Goal: Task Accomplishment & Management: Complete application form

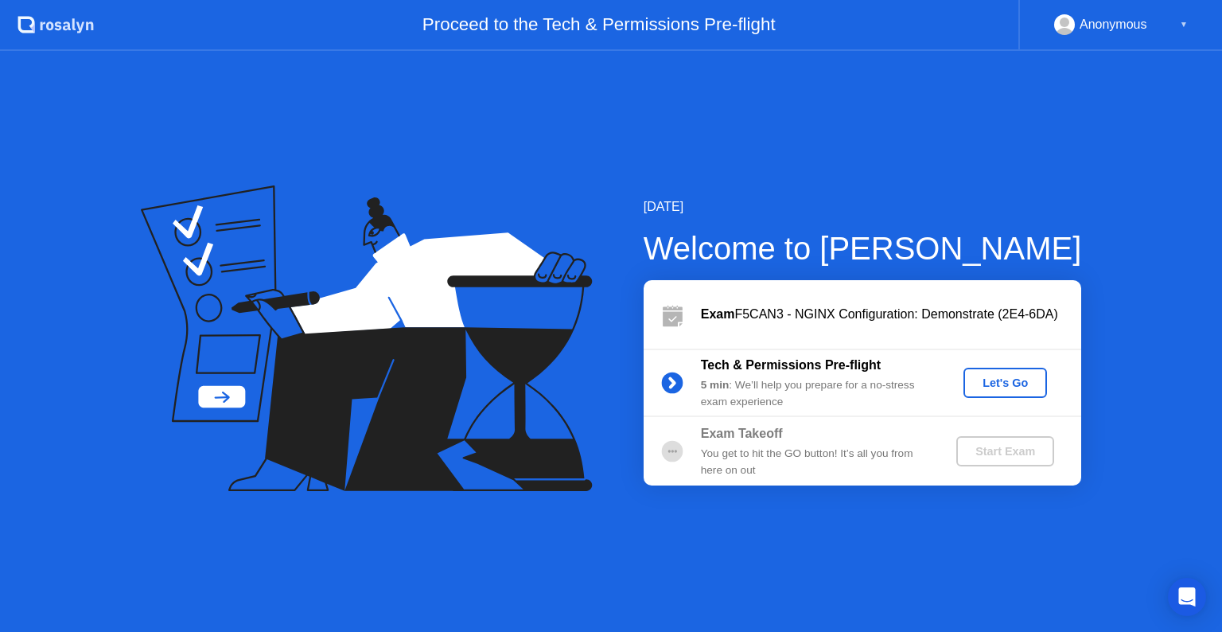
click at [1130, 523] on div "[DATE] Welcome to [PERSON_NAME] Exam F5CAN3 - NGINX Configuration: Demonstrate …" at bounding box center [611, 341] width 1222 height 581
click at [1126, 510] on div "[DATE] Welcome to [PERSON_NAME] Exam F5CAN3 - NGINX Configuration: Demonstrate …" at bounding box center [611, 341] width 1222 height 581
click at [1142, 417] on div "[DATE] Welcome to [PERSON_NAME] Exam F5CAN3 - NGINX Configuration: Demonstrate …" at bounding box center [611, 341] width 1222 height 581
click at [1142, 499] on div "[DATE] Welcome to [PERSON_NAME] Exam F5CAN3 - NGINX Configuration: Demonstrate …" at bounding box center [611, 341] width 1222 height 581
click at [974, 225] on div "Welcome to [PERSON_NAME]" at bounding box center [863, 248] width 438 height 48
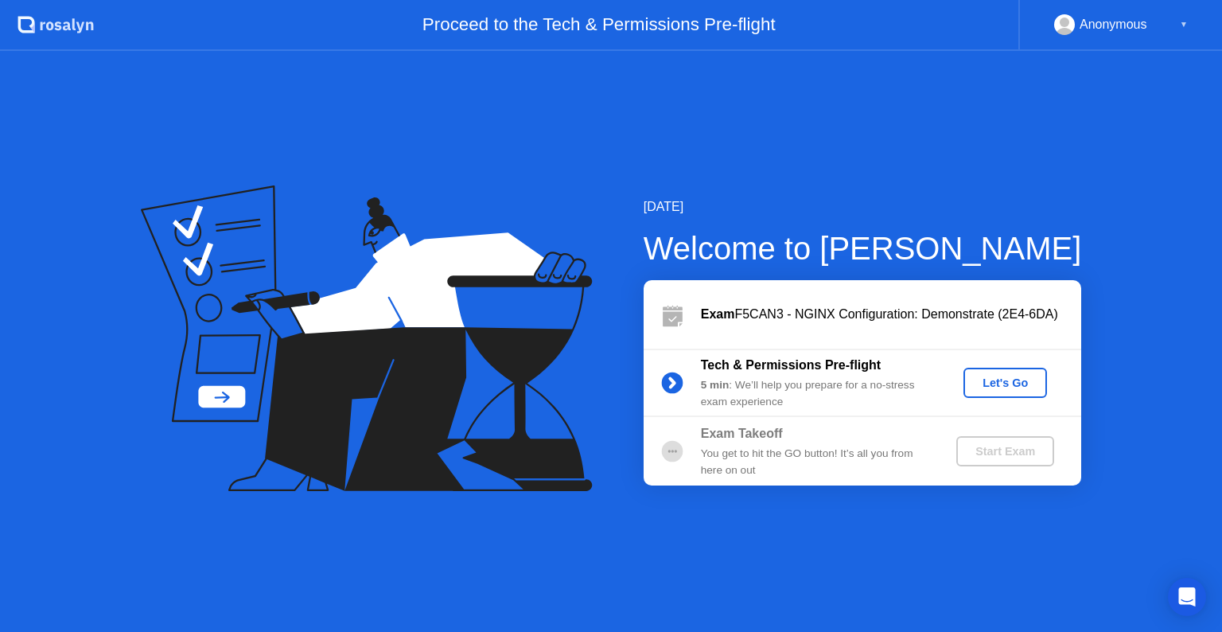
click at [1073, 410] on div "Tech & Permissions Pre-flight 5 min : We’ll help you prepare for a no-stress ex…" at bounding box center [863, 382] width 438 height 68
click at [1032, 387] on div "Let's Go" at bounding box center [1005, 382] width 71 height 13
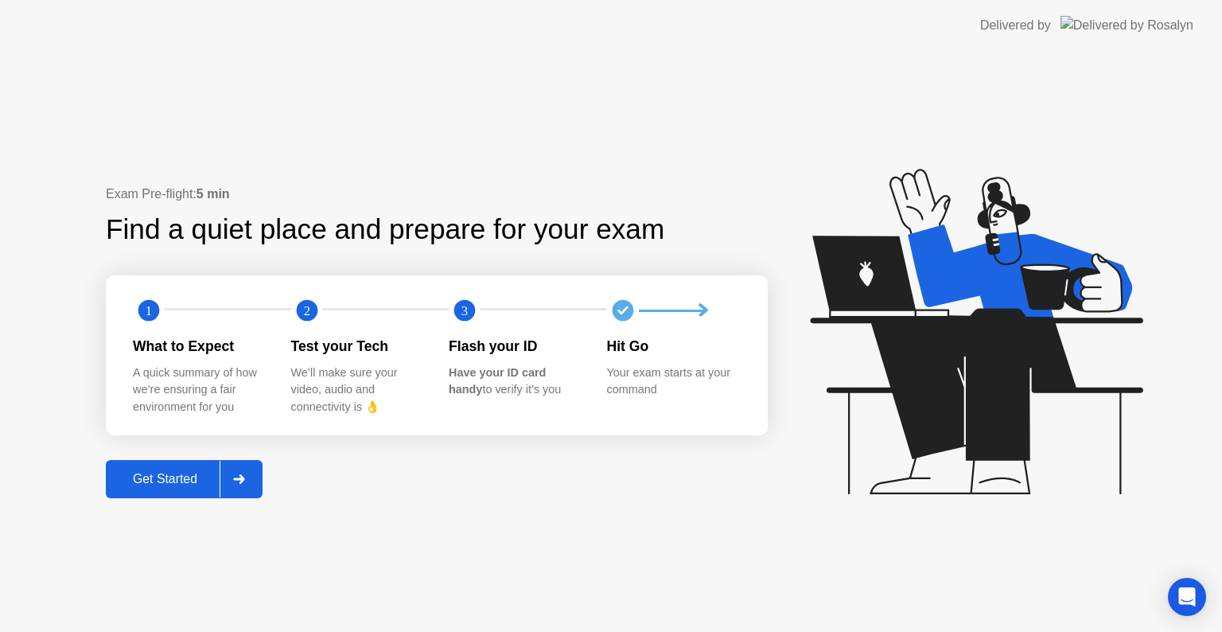
click at [238, 490] on div at bounding box center [239, 479] width 38 height 37
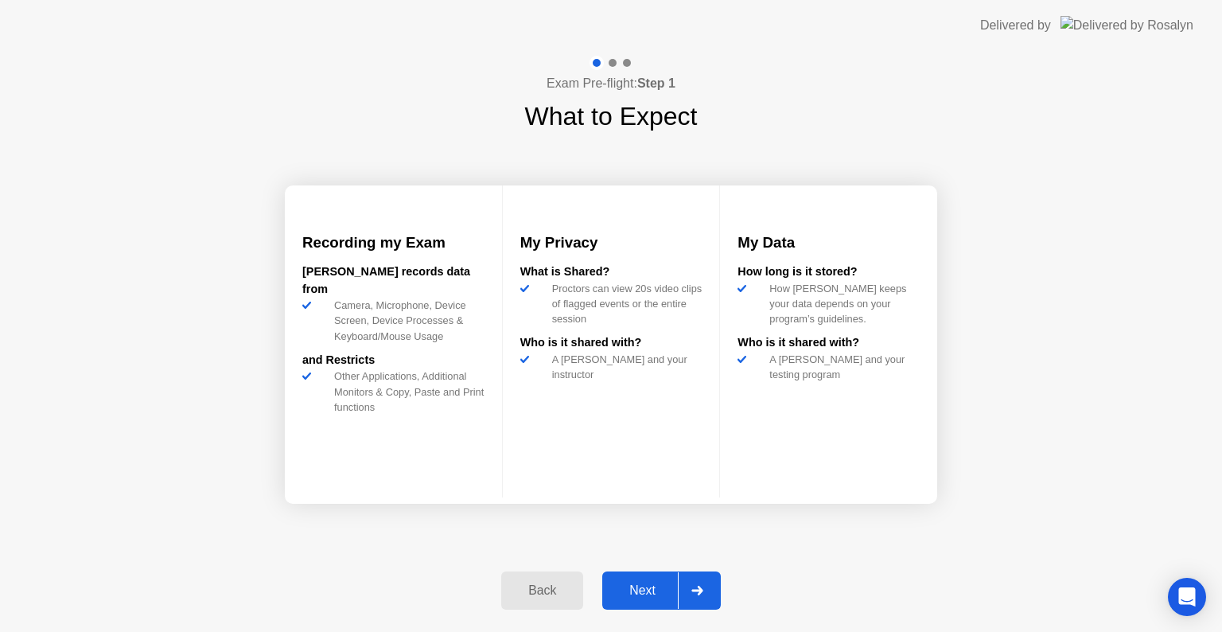
click at [627, 583] on div "Next" at bounding box center [642, 590] width 71 height 14
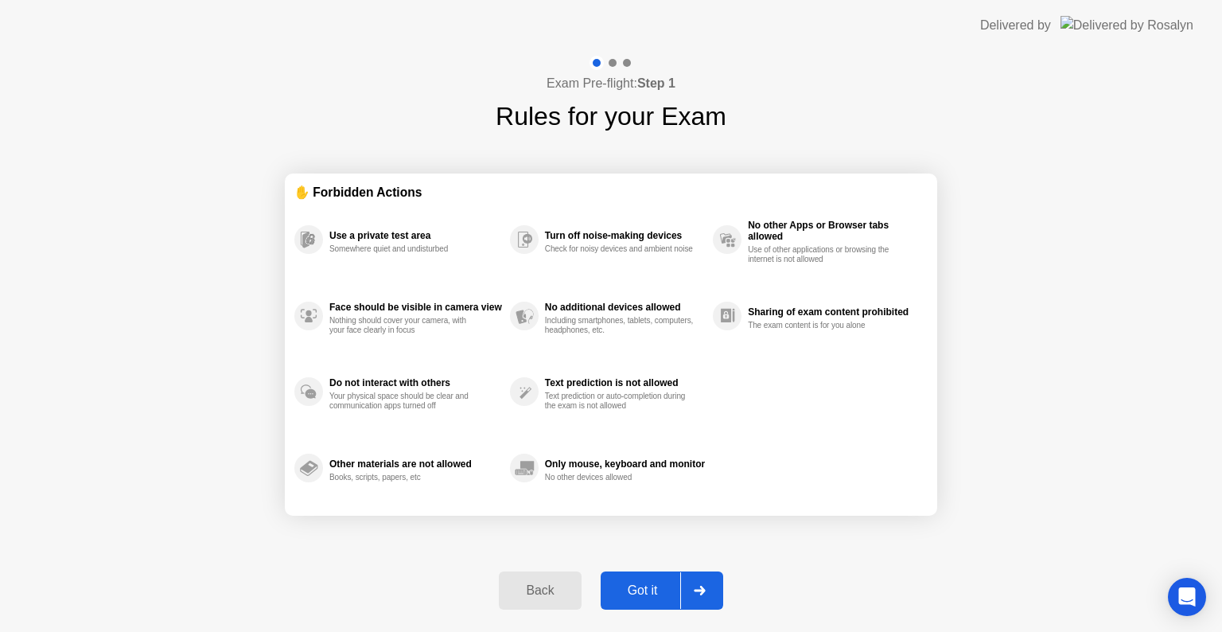
click at [629, 583] on div "Got it" at bounding box center [642, 590] width 75 height 14
select select "**********"
select select "*******"
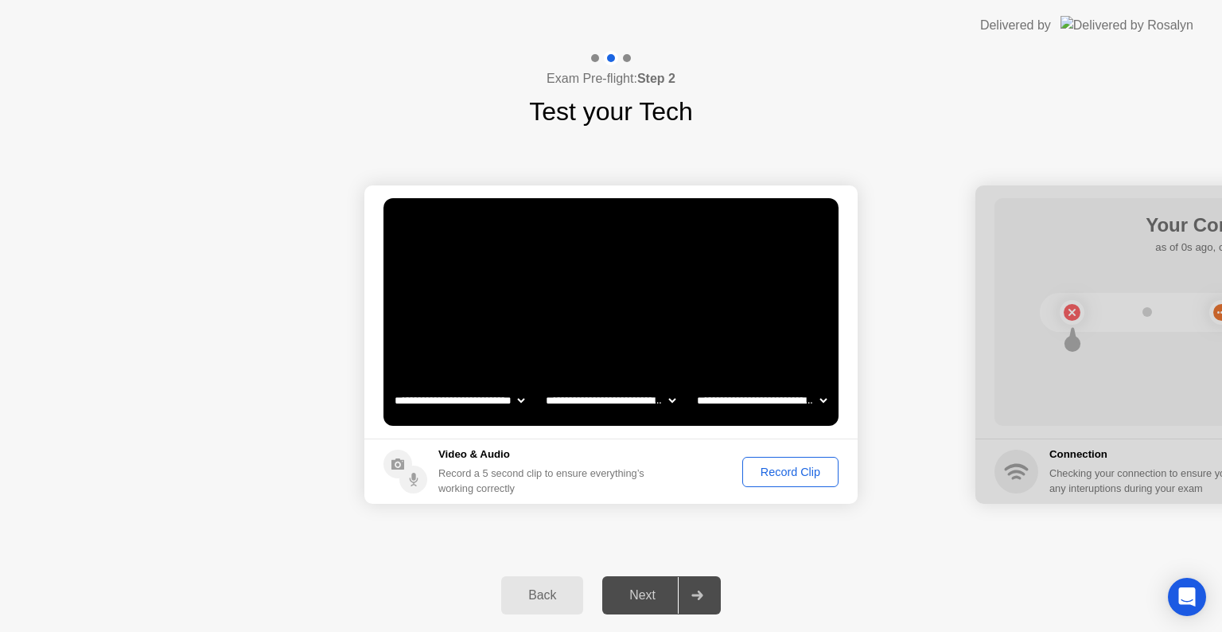
click at [796, 468] on div "Record Clip" at bounding box center [790, 471] width 85 height 13
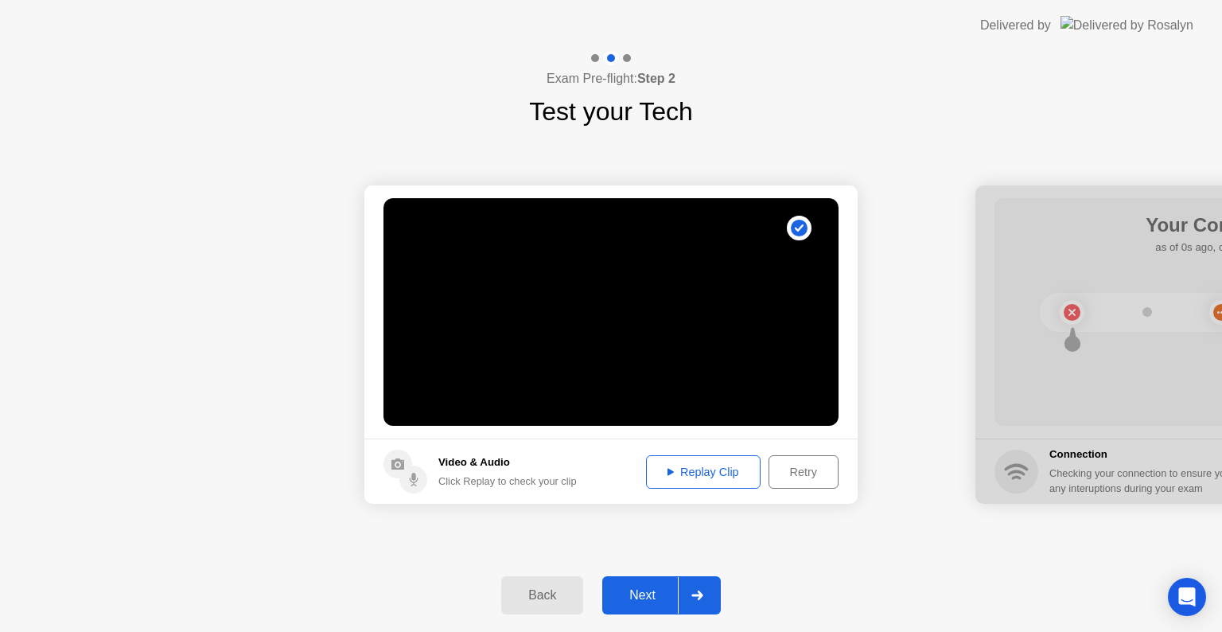
click at [701, 483] on button "Replay Clip" at bounding box center [703, 471] width 115 height 33
click at [683, 473] on div "Replay Clip" at bounding box center [703, 471] width 103 height 13
click at [640, 596] on div "Next" at bounding box center [642, 595] width 71 height 14
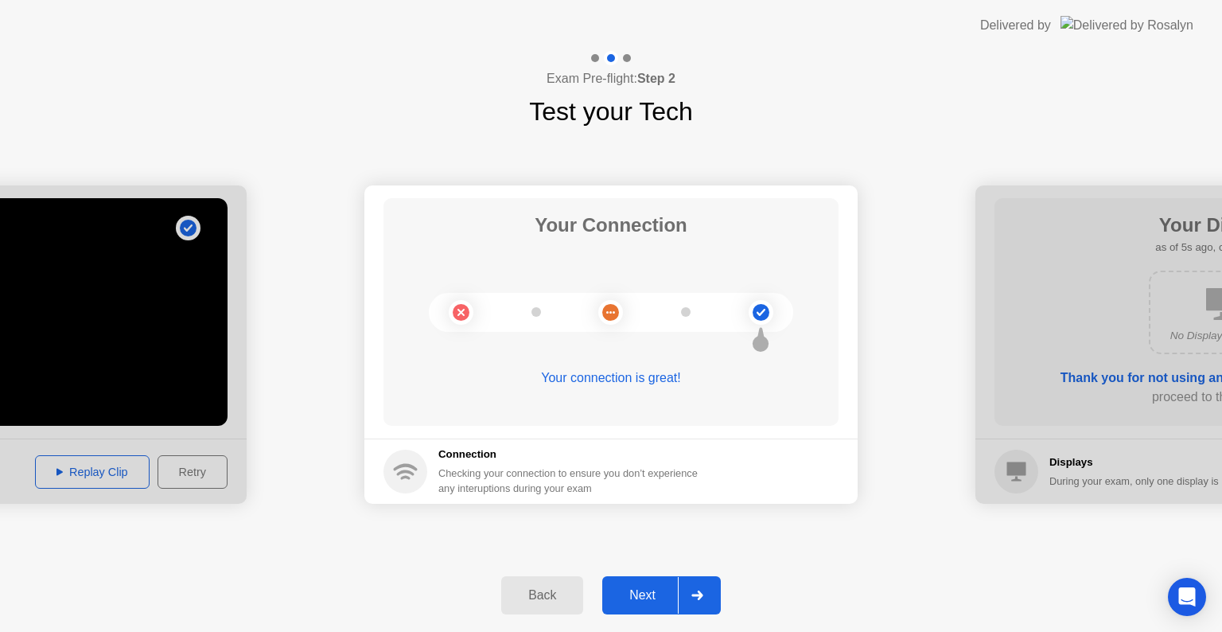
click at [664, 594] on div "Next" at bounding box center [642, 595] width 71 height 14
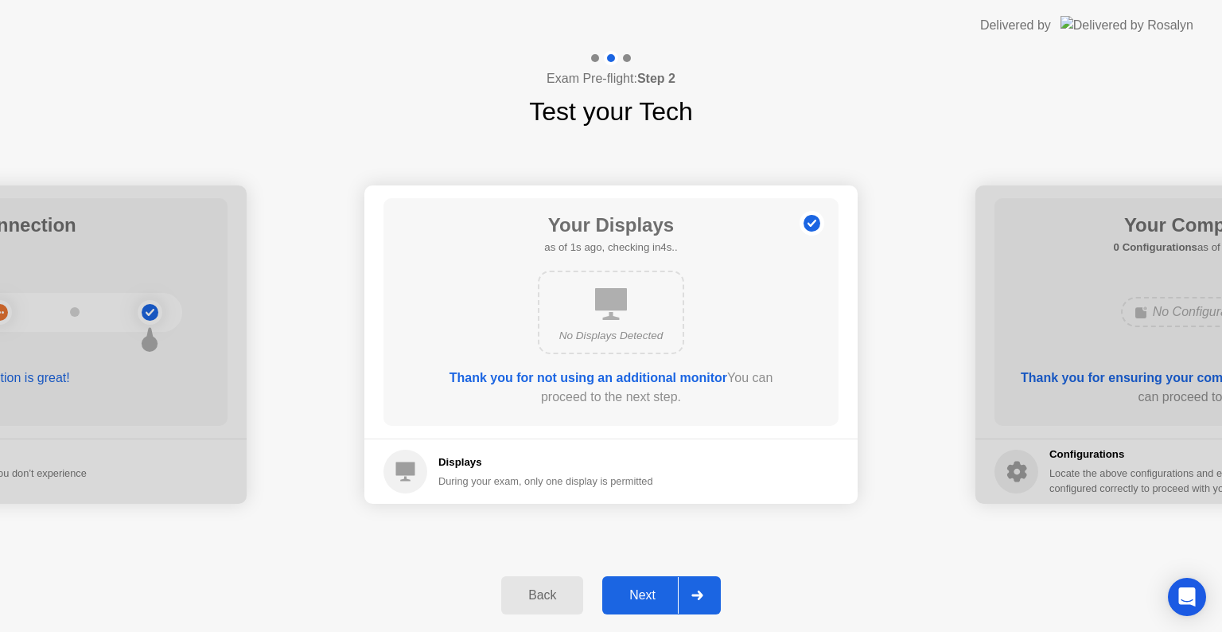
click at [659, 589] on div "Next" at bounding box center [642, 595] width 71 height 14
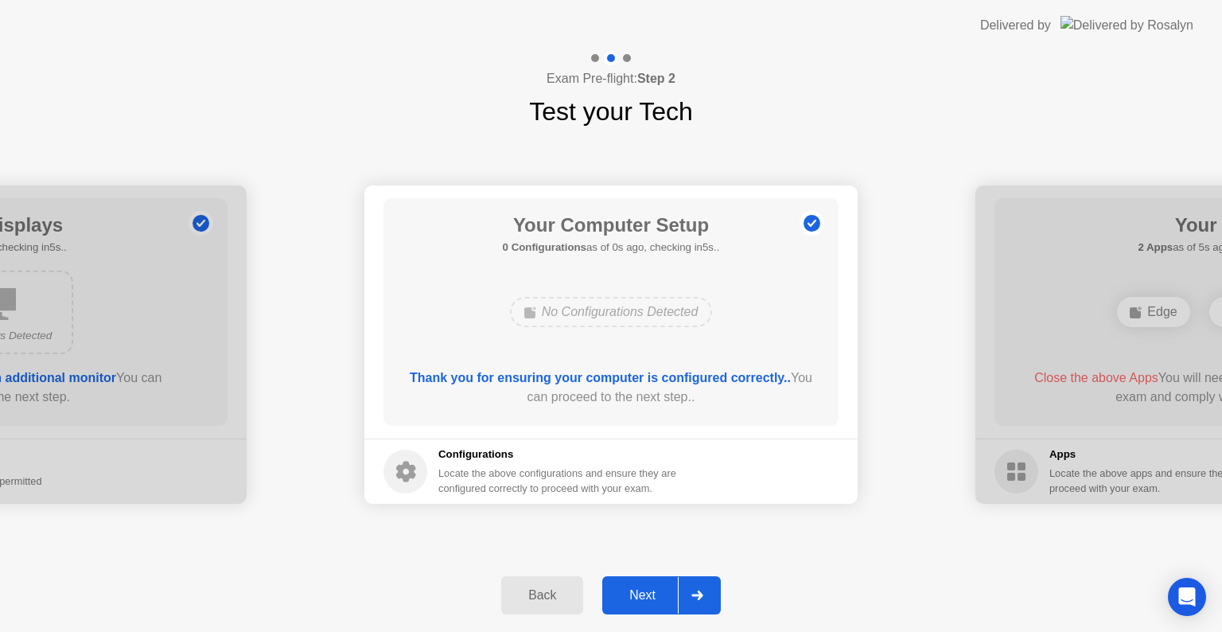
click at [656, 589] on div "Next" at bounding box center [642, 595] width 71 height 14
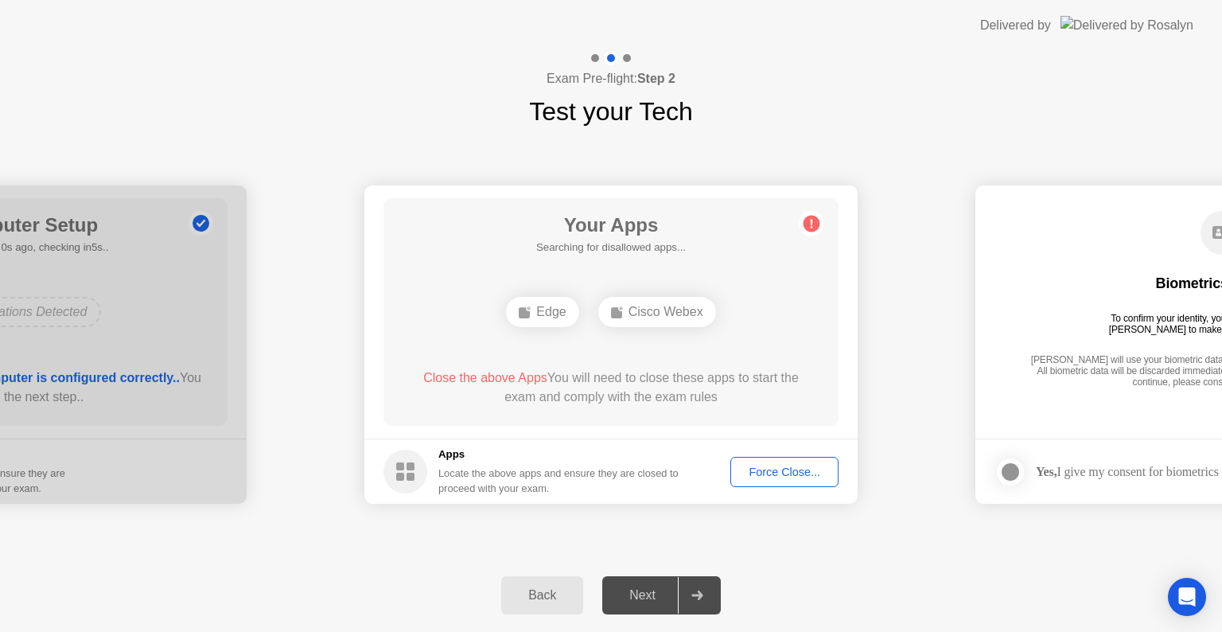
click at [750, 473] on div "Force Close..." at bounding box center [784, 471] width 97 height 13
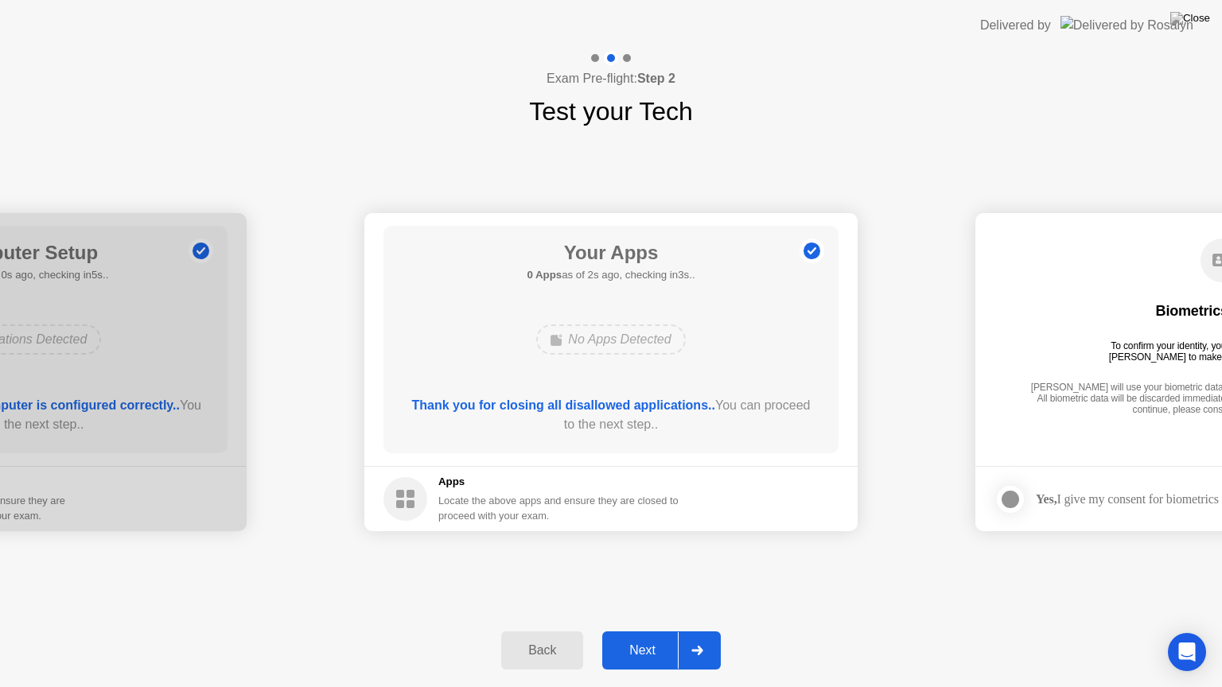
click at [628, 652] on div "Next" at bounding box center [642, 651] width 71 height 14
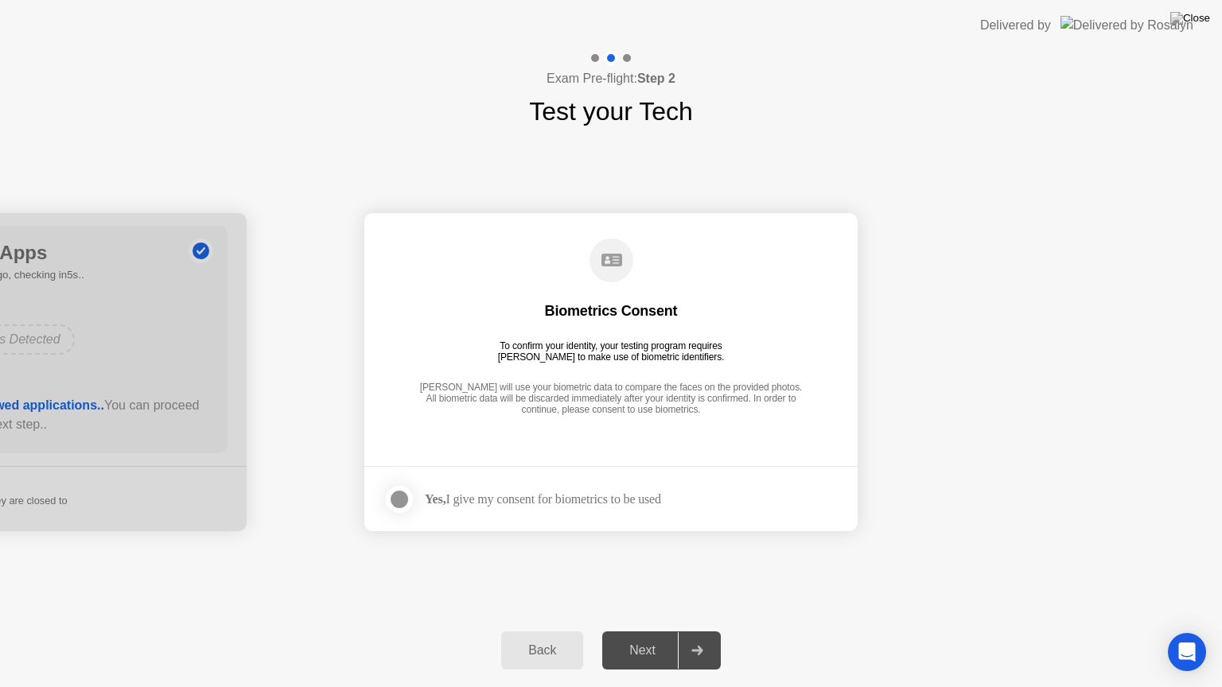
click at [396, 500] on div at bounding box center [399, 499] width 19 height 19
click at [643, 652] on div "Next" at bounding box center [642, 651] width 71 height 14
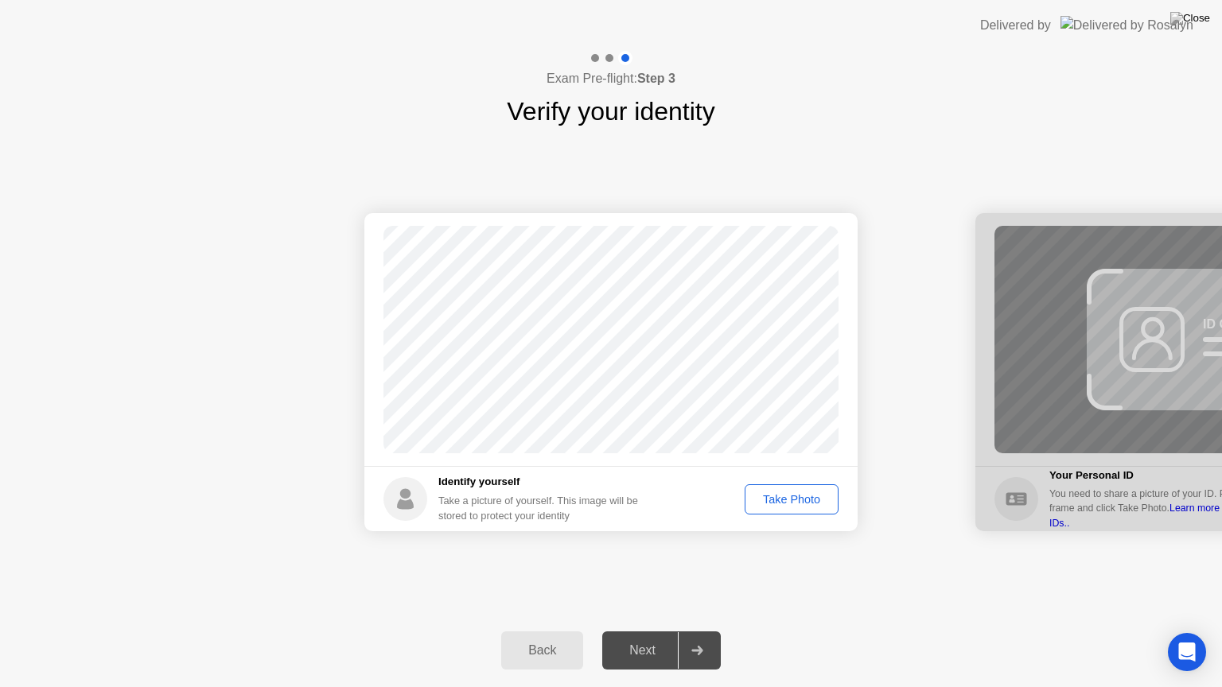
click at [772, 498] on div "Take Photo" at bounding box center [791, 499] width 83 height 13
click at [652, 660] on button "Next" at bounding box center [661, 651] width 119 height 38
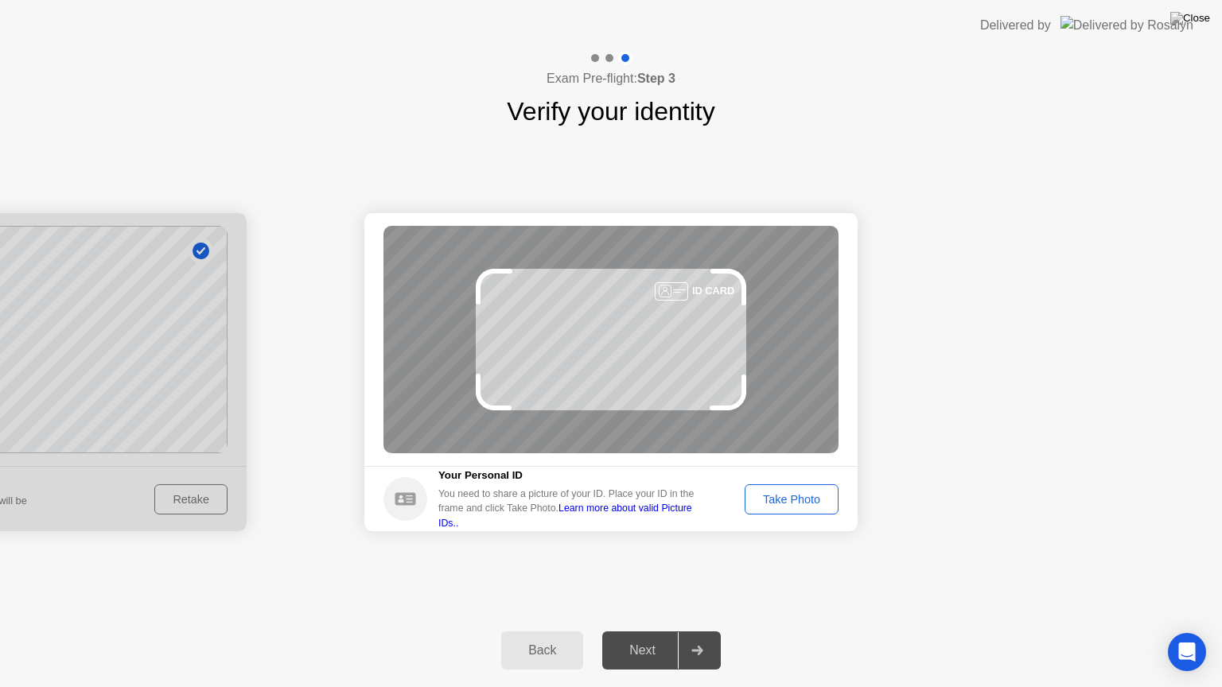
click at [803, 506] on div "Take Photo" at bounding box center [791, 499] width 83 height 13
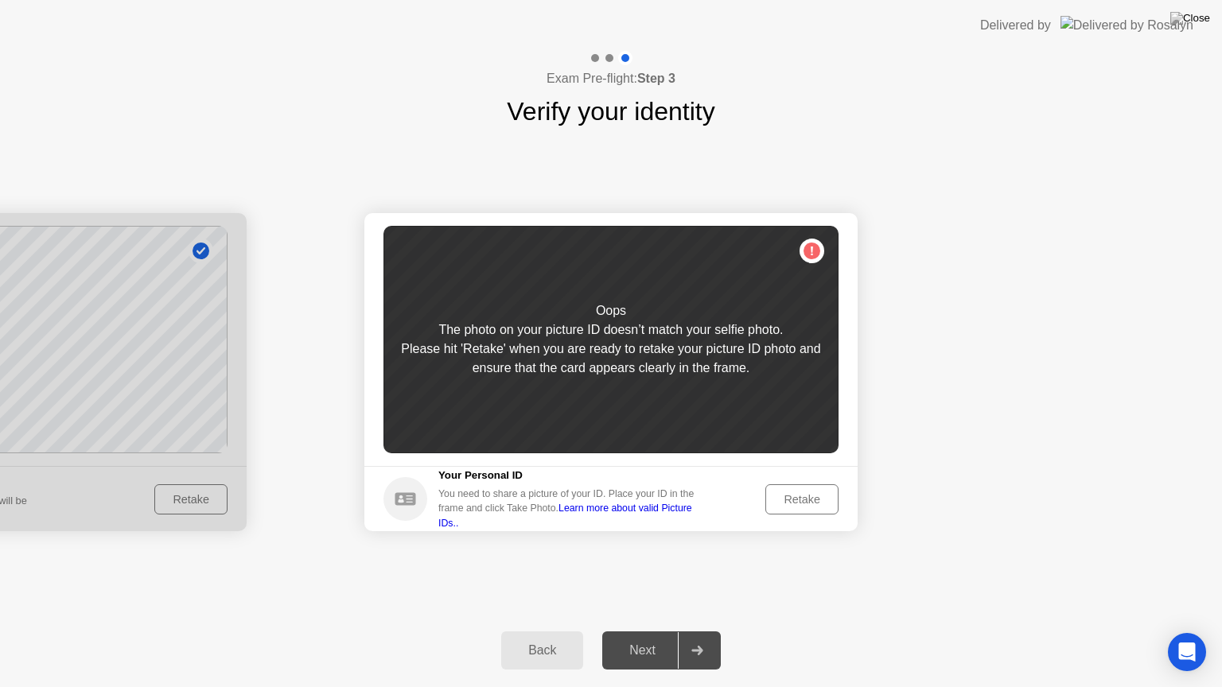
click at [811, 502] on div "Retake" at bounding box center [802, 499] width 62 height 13
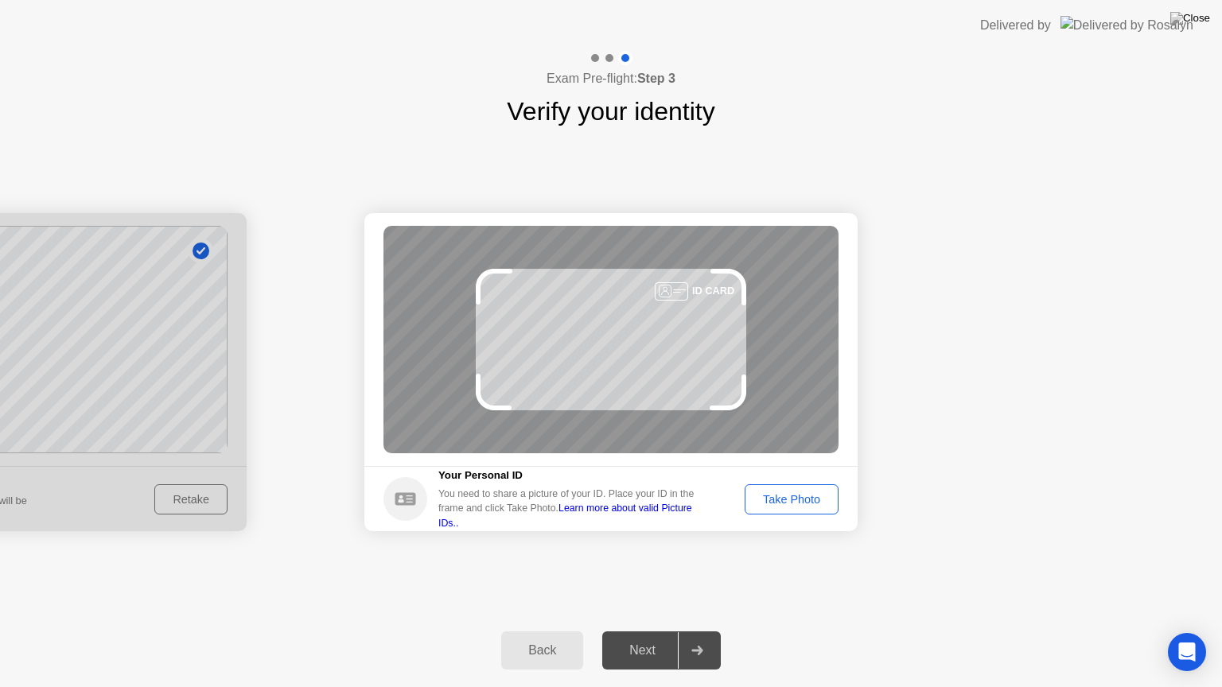
click at [811, 502] on div "Take Photo" at bounding box center [791, 499] width 83 height 13
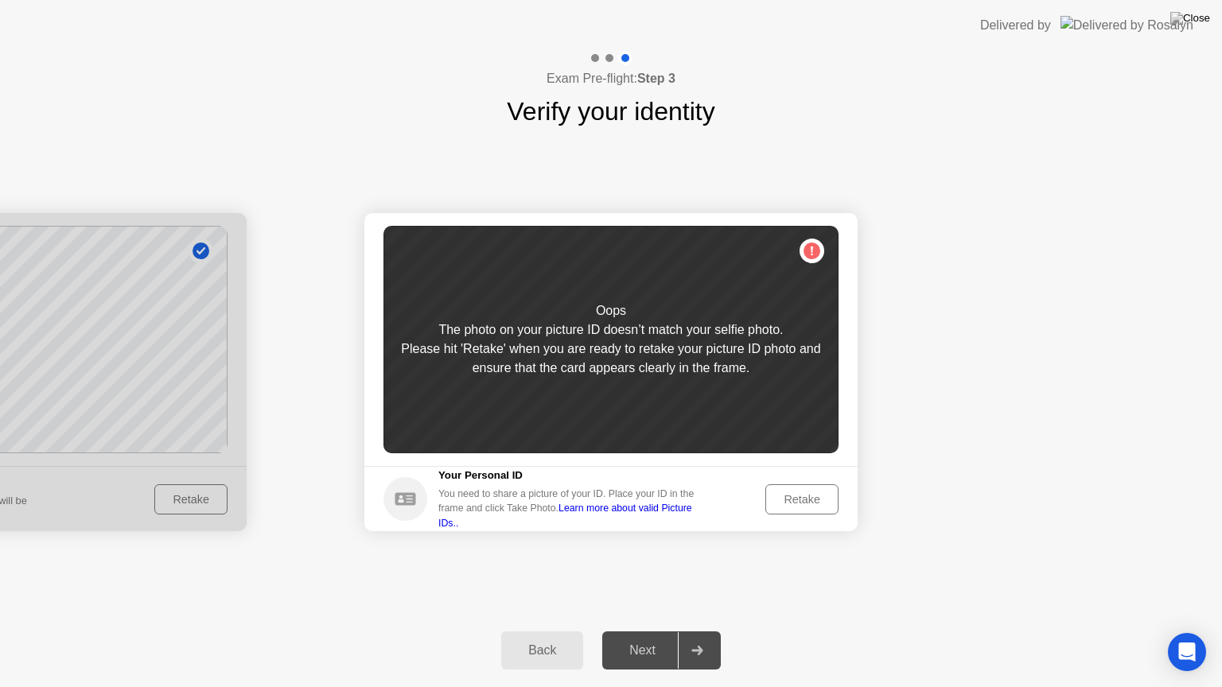
click at [539, 640] on button "Back" at bounding box center [542, 651] width 82 height 38
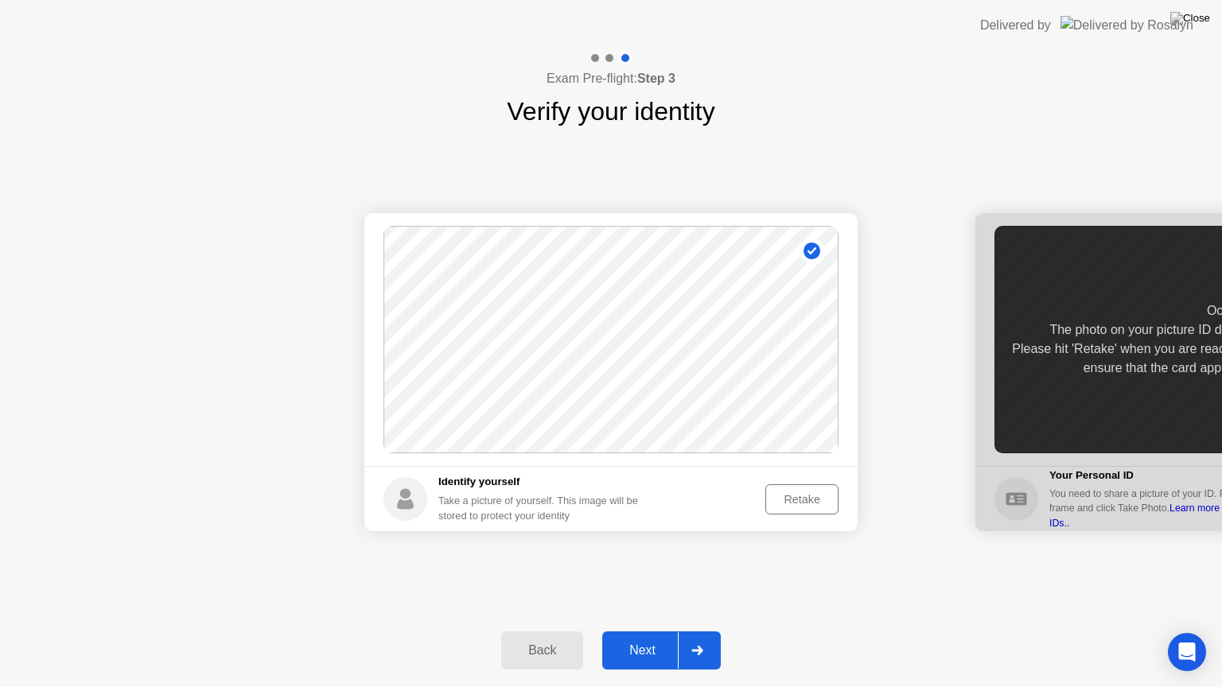
click at [815, 499] on div "Retake" at bounding box center [802, 499] width 62 height 13
click at [786, 505] on div "Take Photo" at bounding box center [791, 499] width 83 height 13
click at [665, 644] on div "Next" at bounding box center [642, 651] width 71 height 14
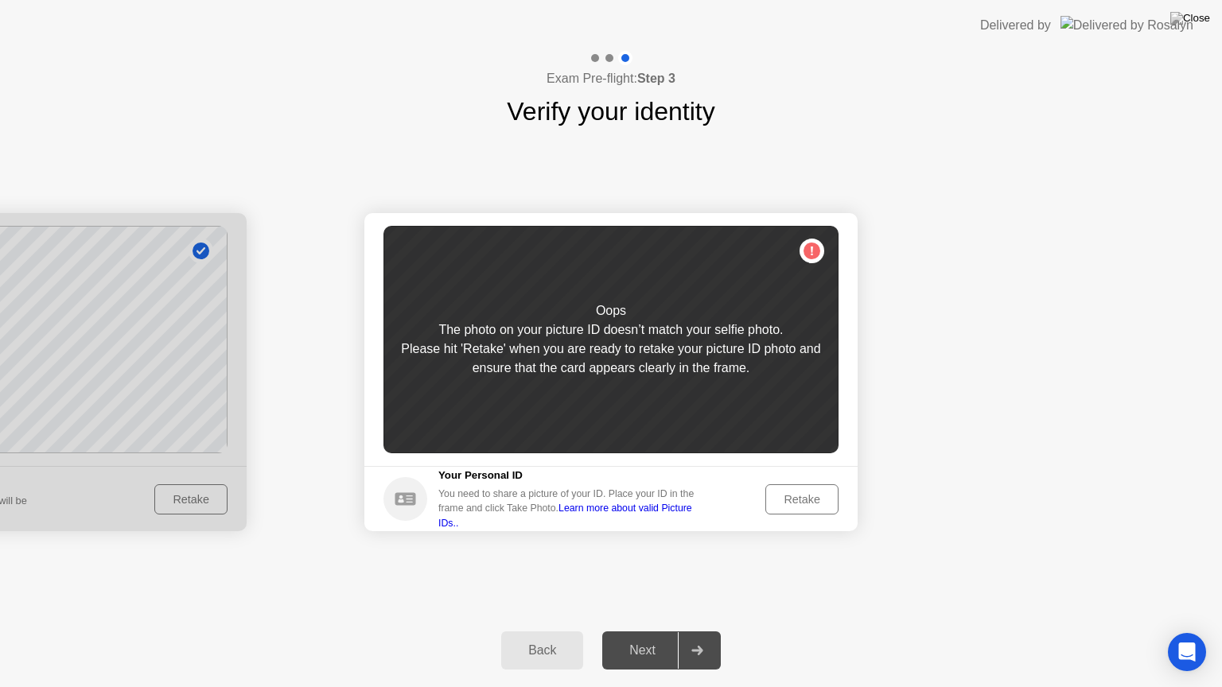
click at [800, 503] on div "Retake" at bounding box center [802, 499] width 62 height 13
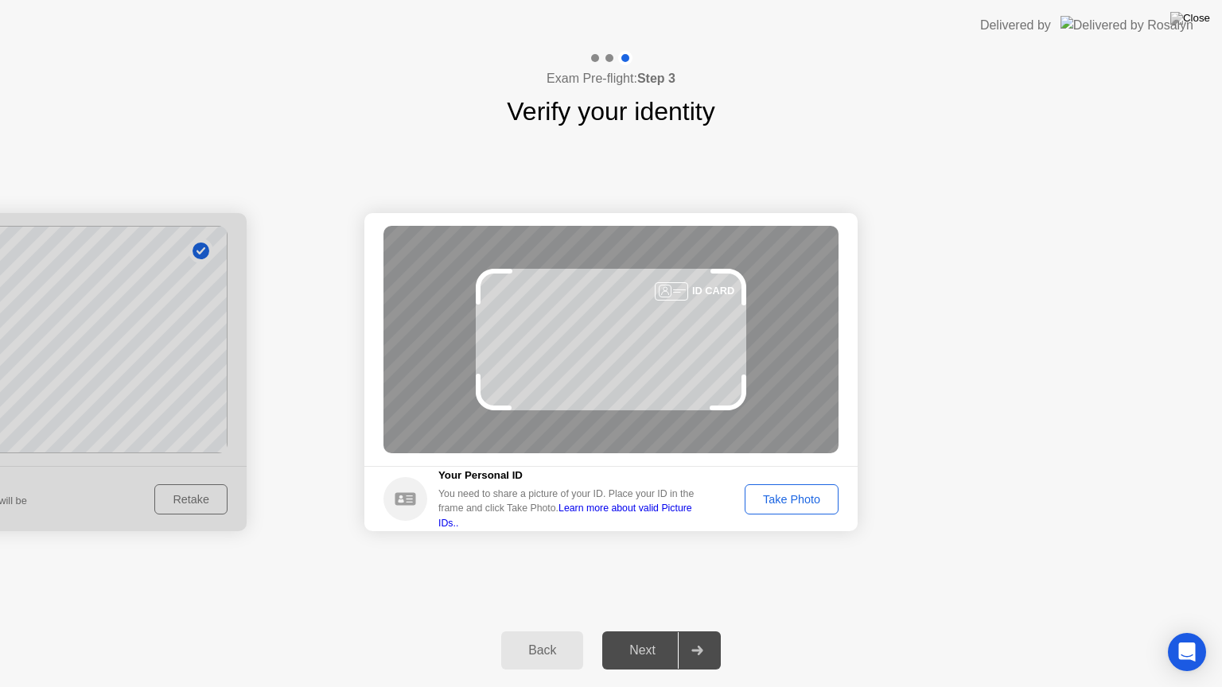
click at [792, 506] on div "Take Photo" at bounding box center [791, 499] width 83 height 13
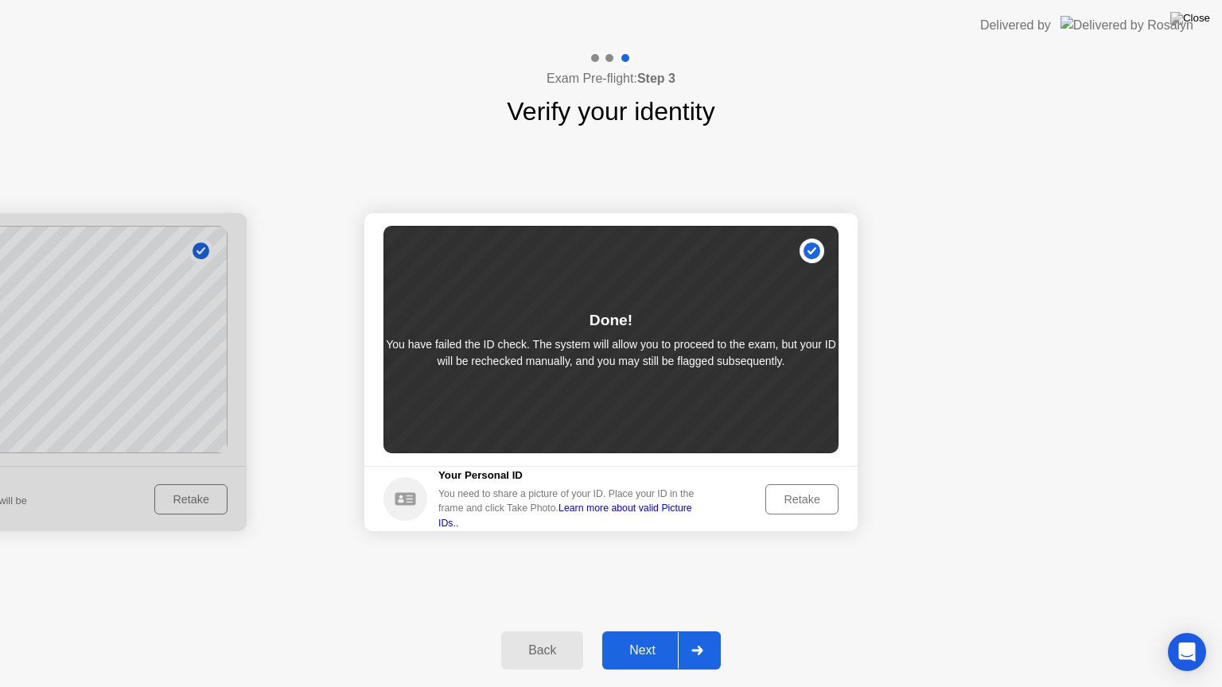
click at [666, 655] on div "Next" at bounding box center [642, 651] width 71 height 14
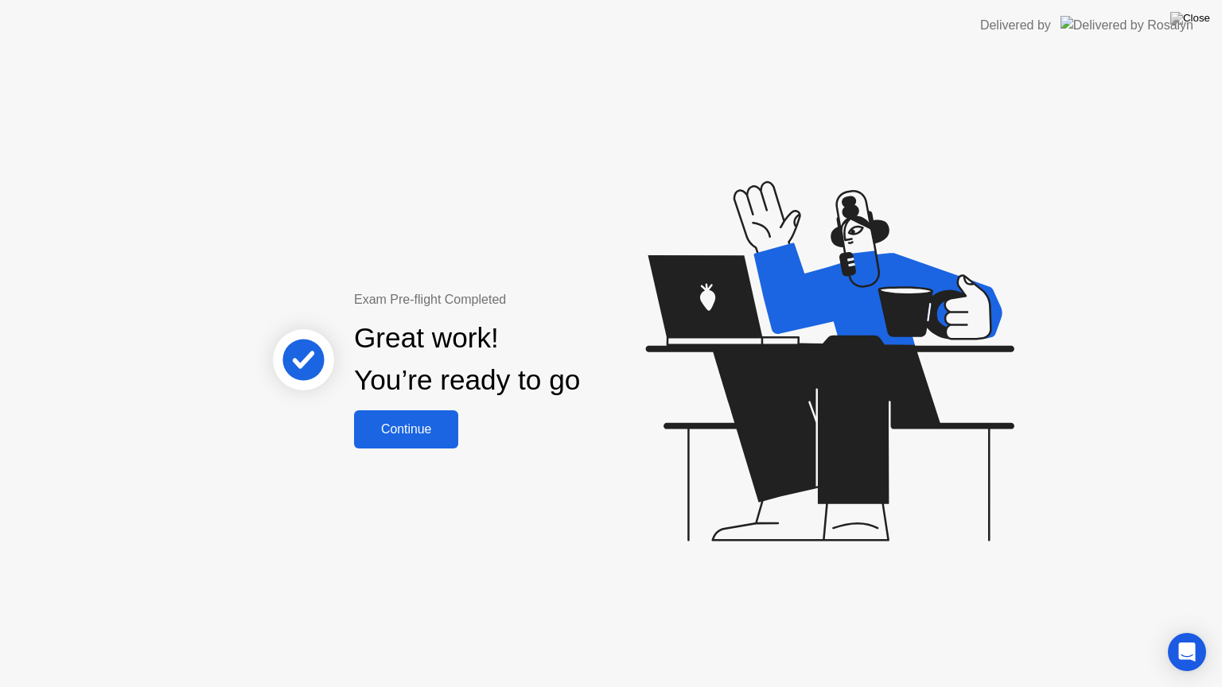
click at [434, 437] on div "Continue" at bounding box center [406, 429] width 95 height 14
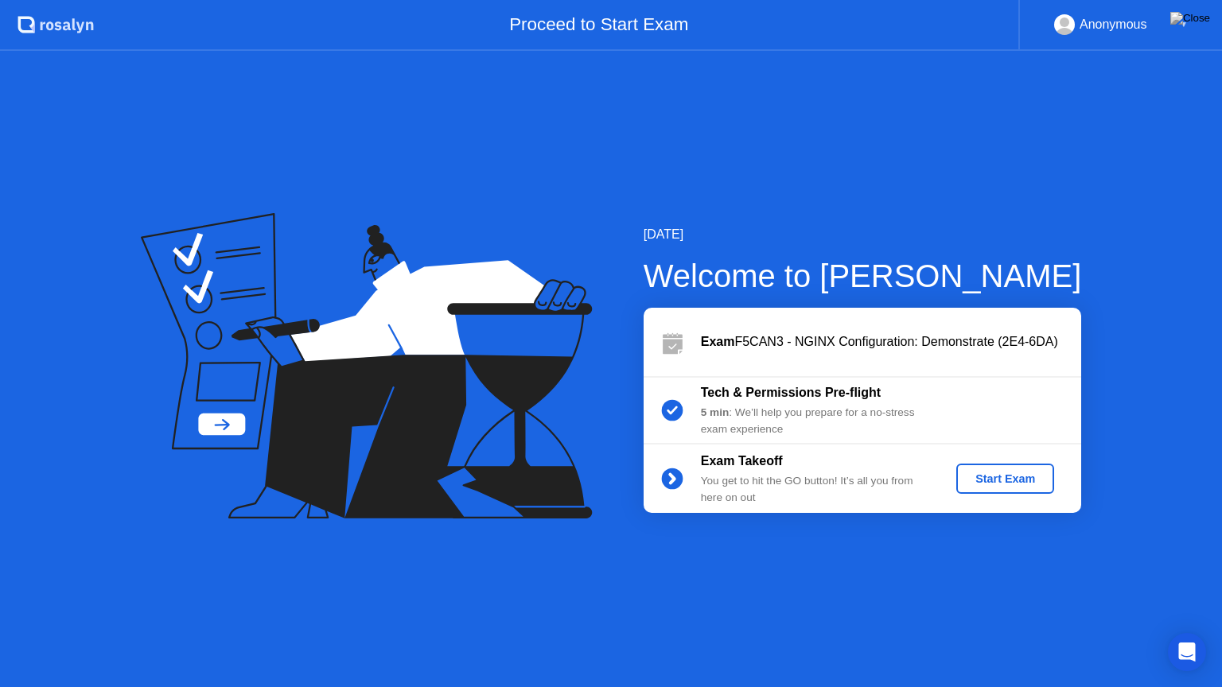
click at [1007, 481] on div "Start Exam" at bounding box center [1005, 479] width 85 height 13
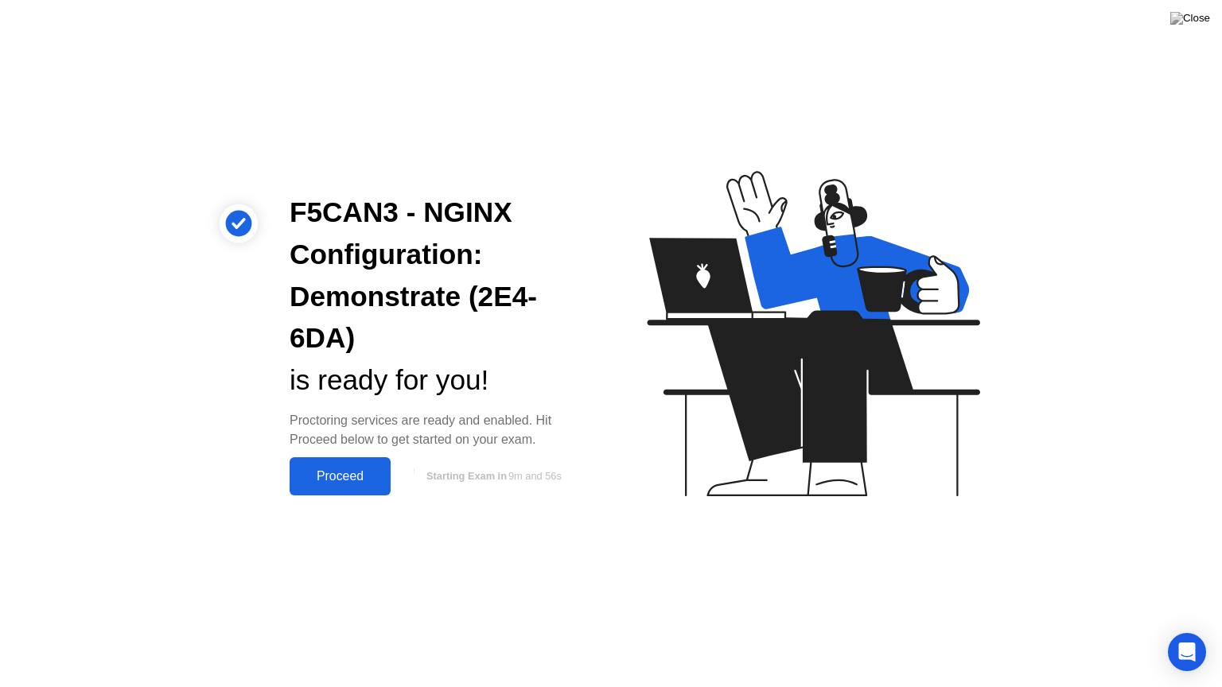
click at [347, 484] on div "Proceed" at bounding box center [339, 476] width 91 height 14
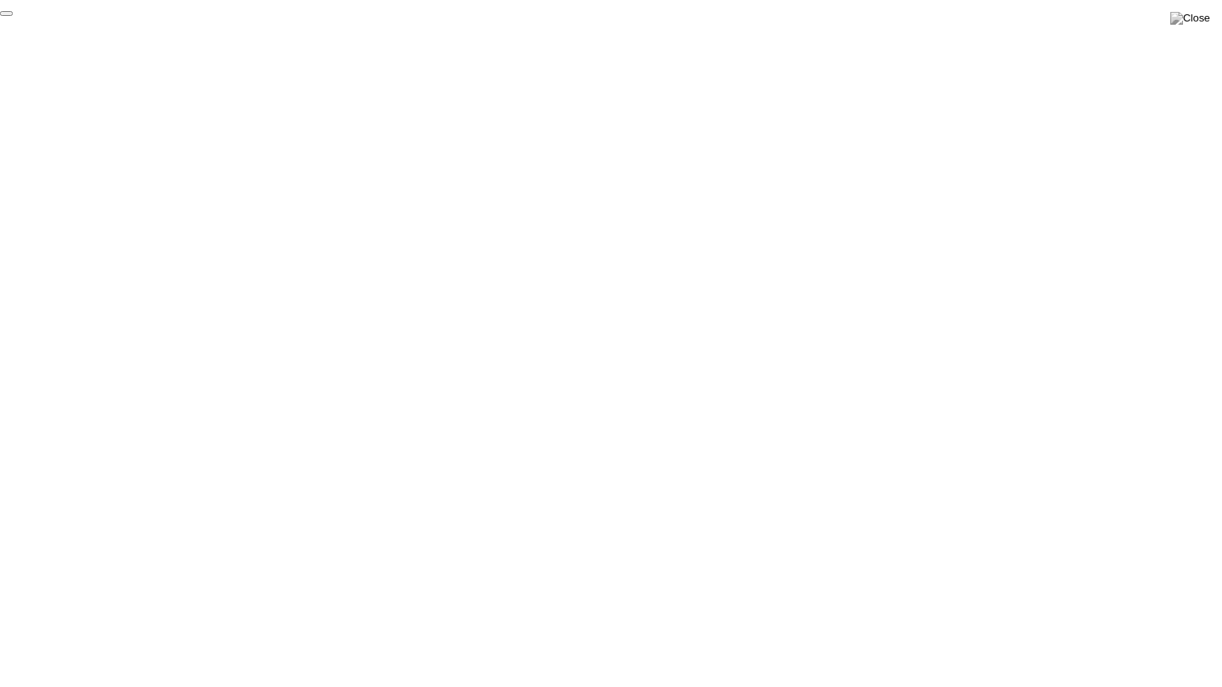
click div "End Proctoring Session"
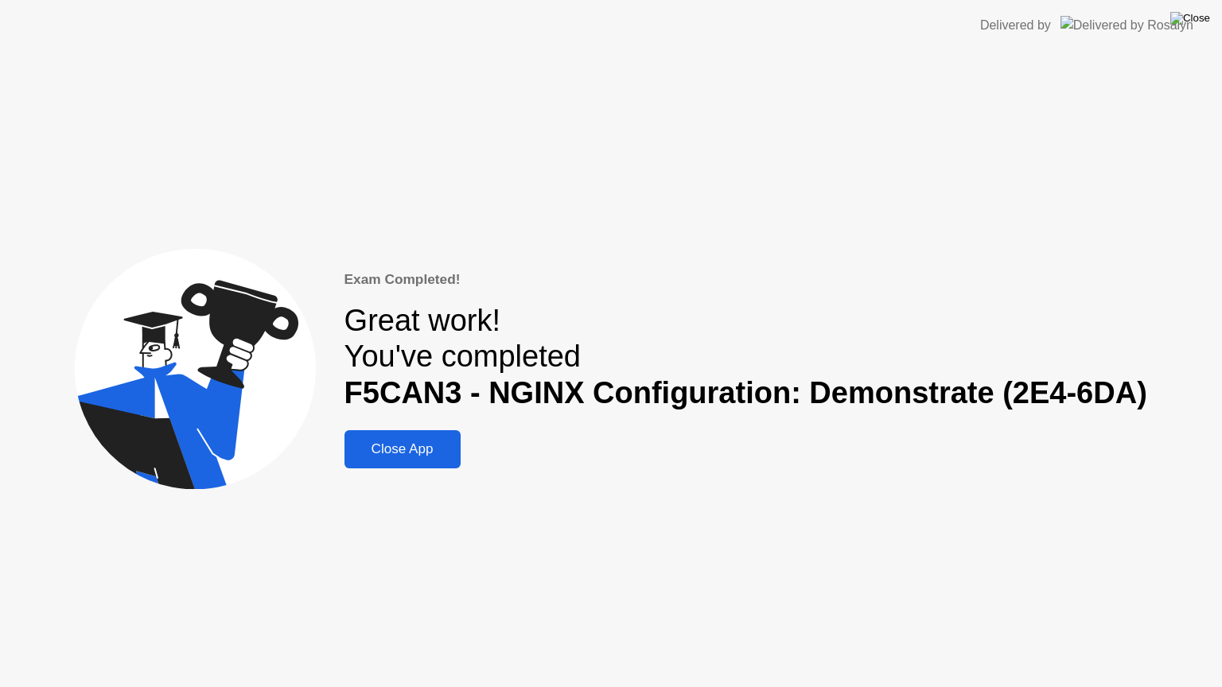
click at [1200, 22] on img at bounding box center [1190, 18] width 40 height 13
click at [444, 453] on div "Close App" at bounding box center [402, 450] width 107 height 16
